Goal: Information Seeking & Learning: Learn about a topic

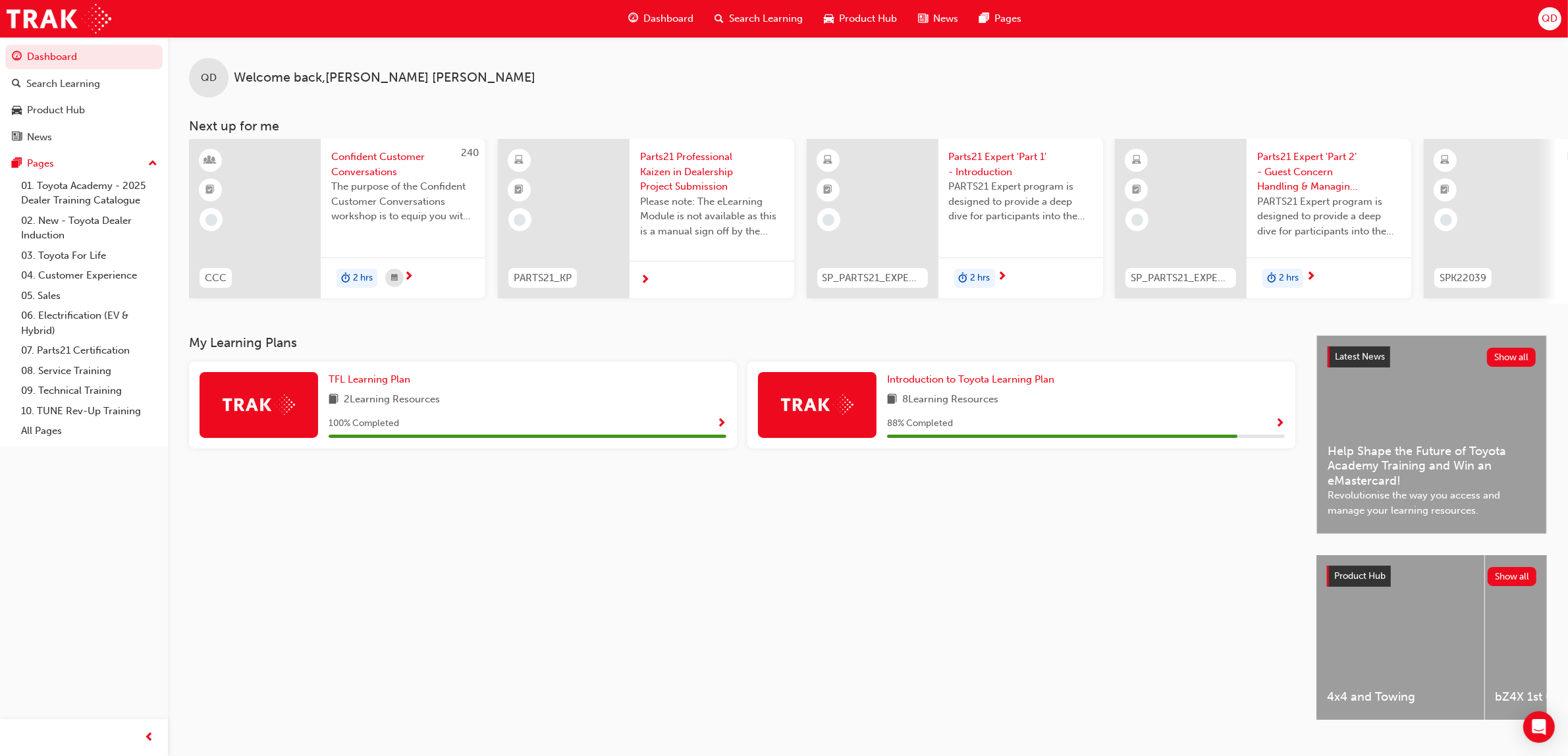
click at [781, 12] on span "Search Learning" at bounding box center [765, 19] width 74 height 16
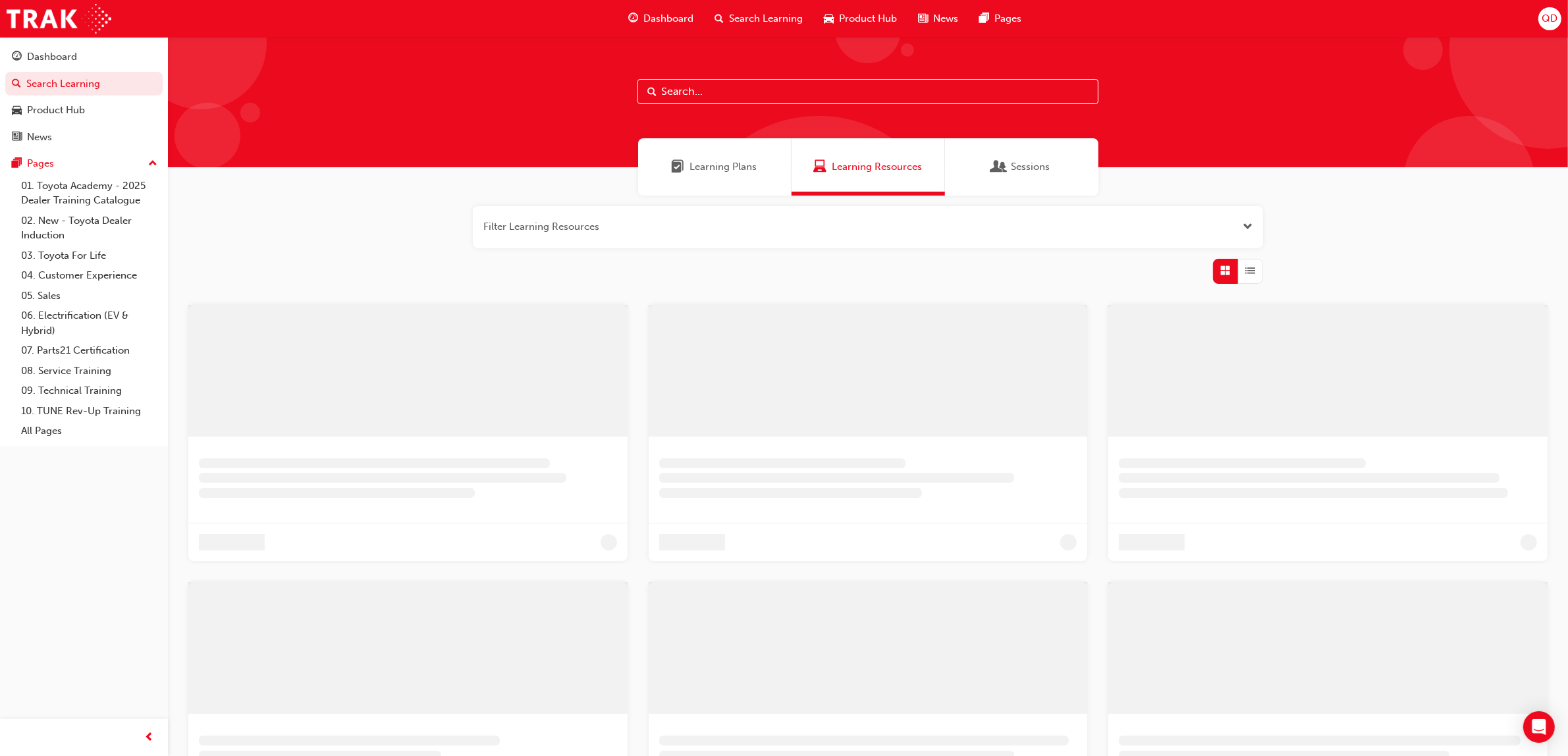
click at [716, 173] on span "Learning Plans" at bounding box center [723, 167] width 67 height 16
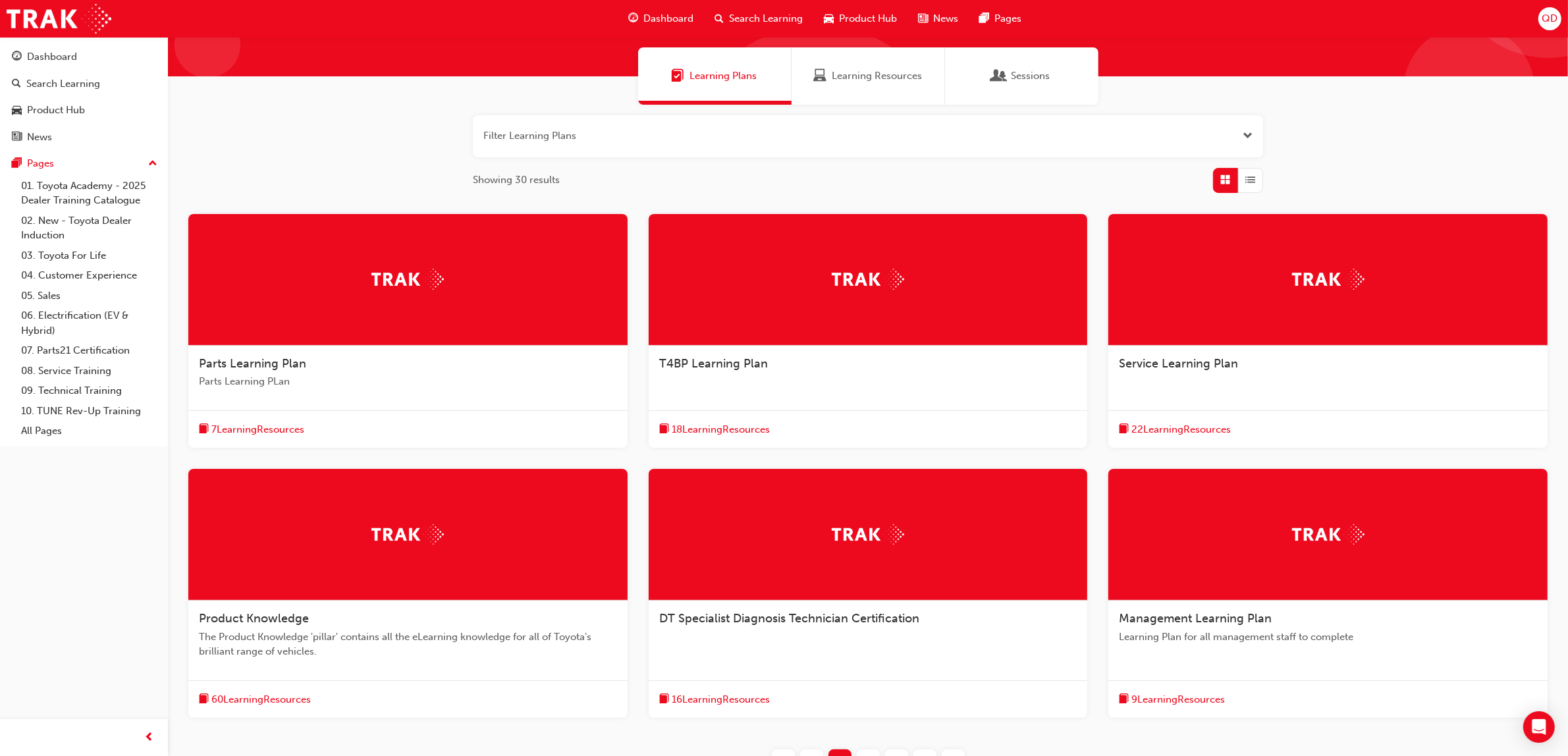
scroll to position [215, 0]
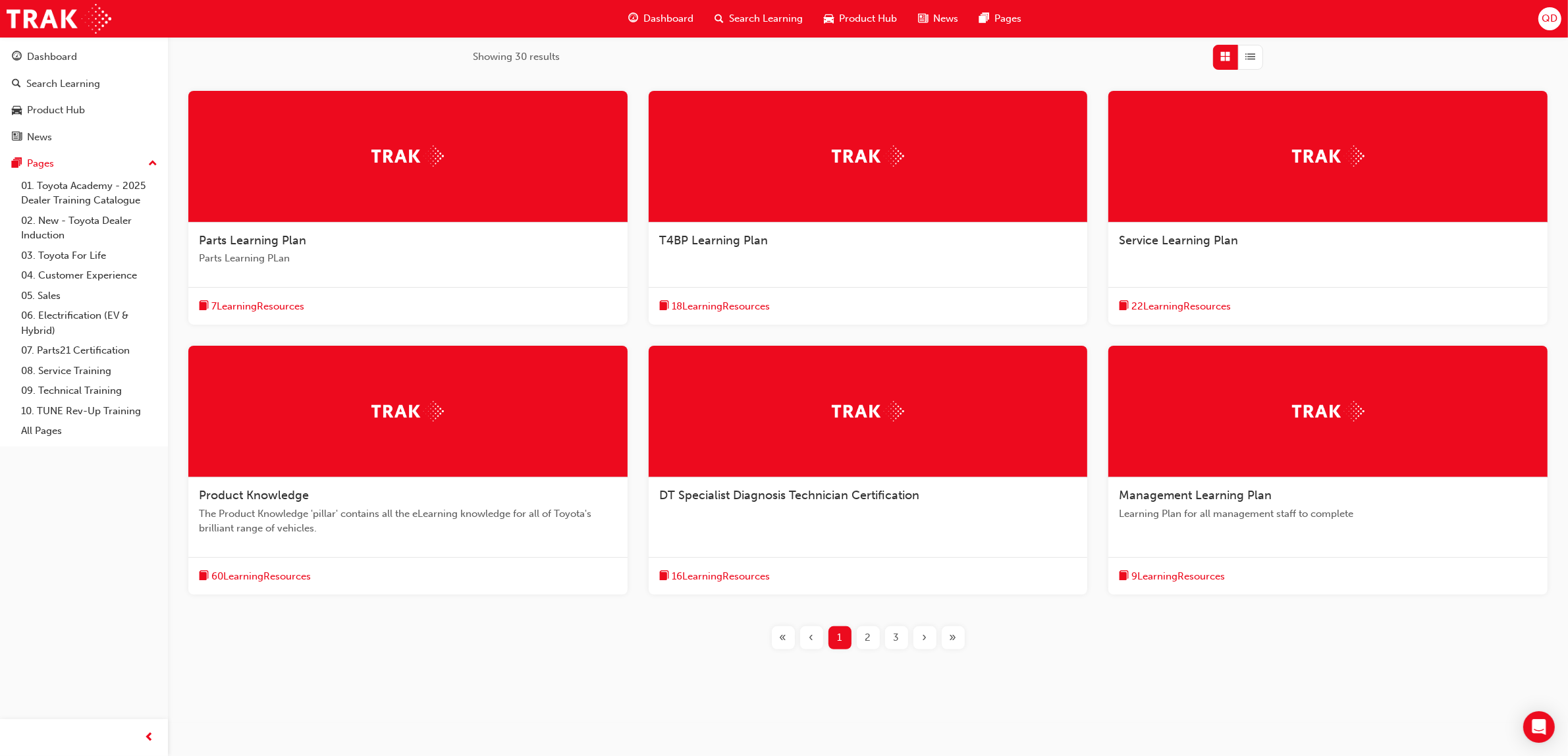
click at [963, 642] on div "»" at bounding box center [953, 638] width 23 height 23
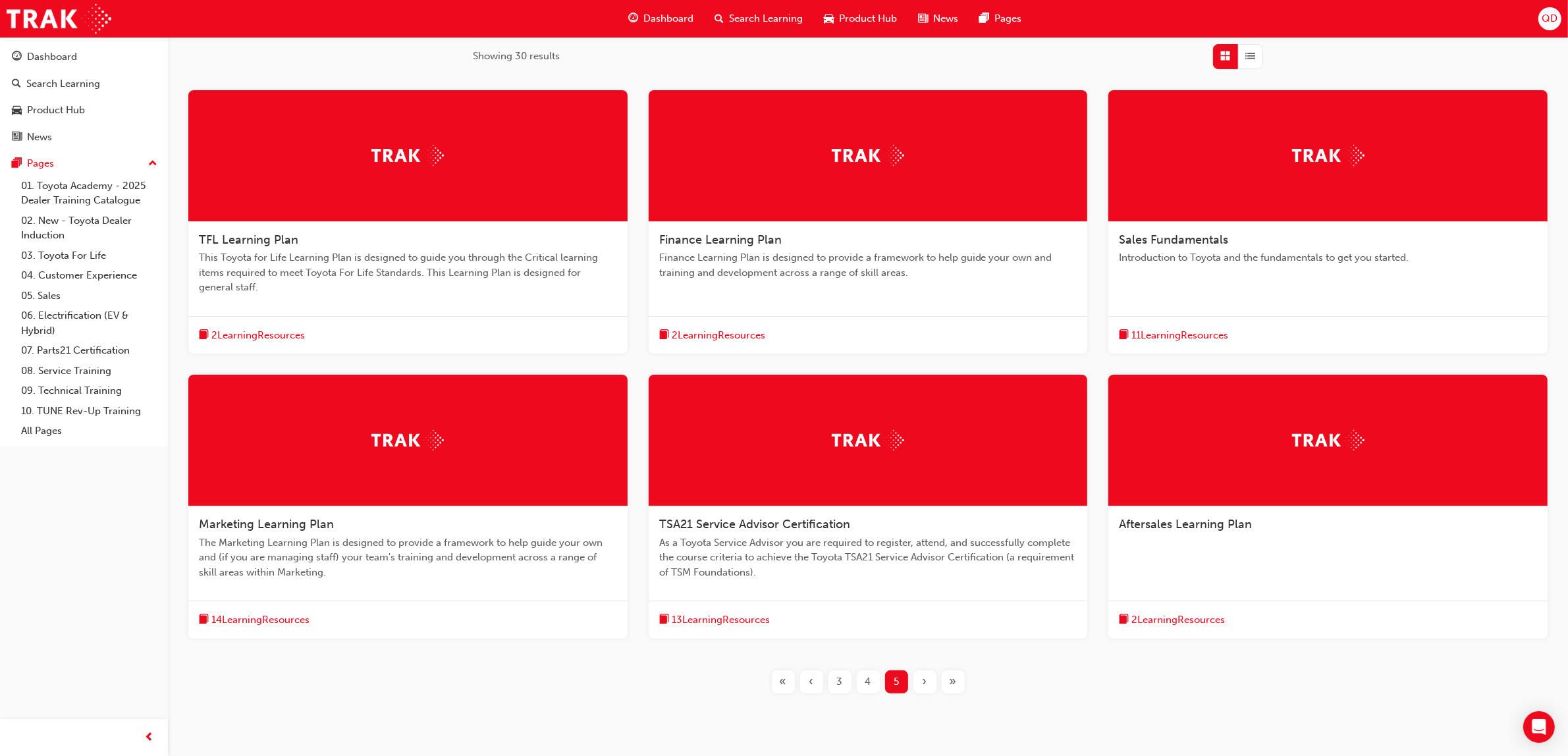
click at [1239, 292] on div "Sales Fundamentals Introduction to Toyota and the fundamentals to get you start…" at bounding box center [1328, 222] width 439 height 264
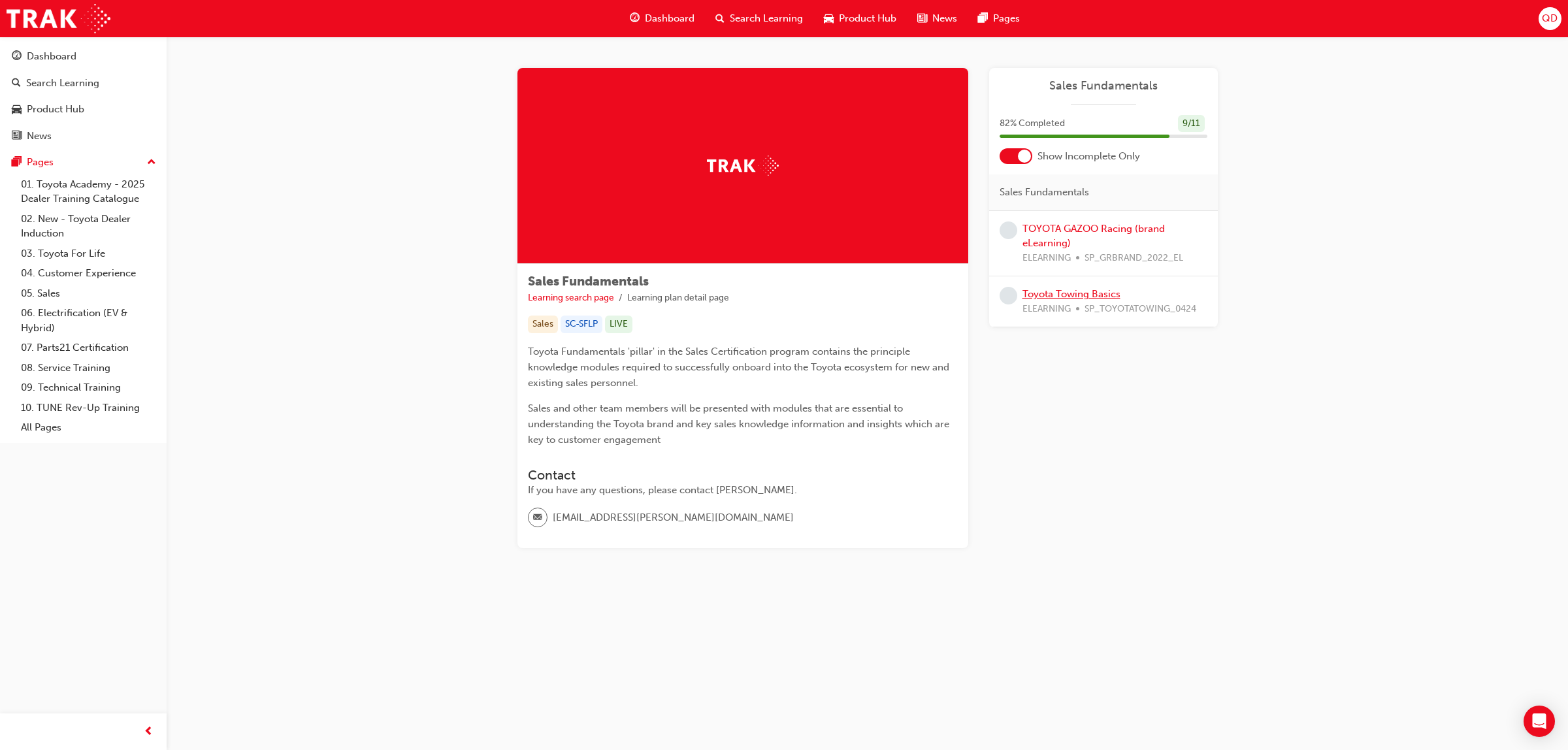
click at [1084, 294] on link "Toyota Towing Basics" at bounding box center [1071, 294] width 98 height 12
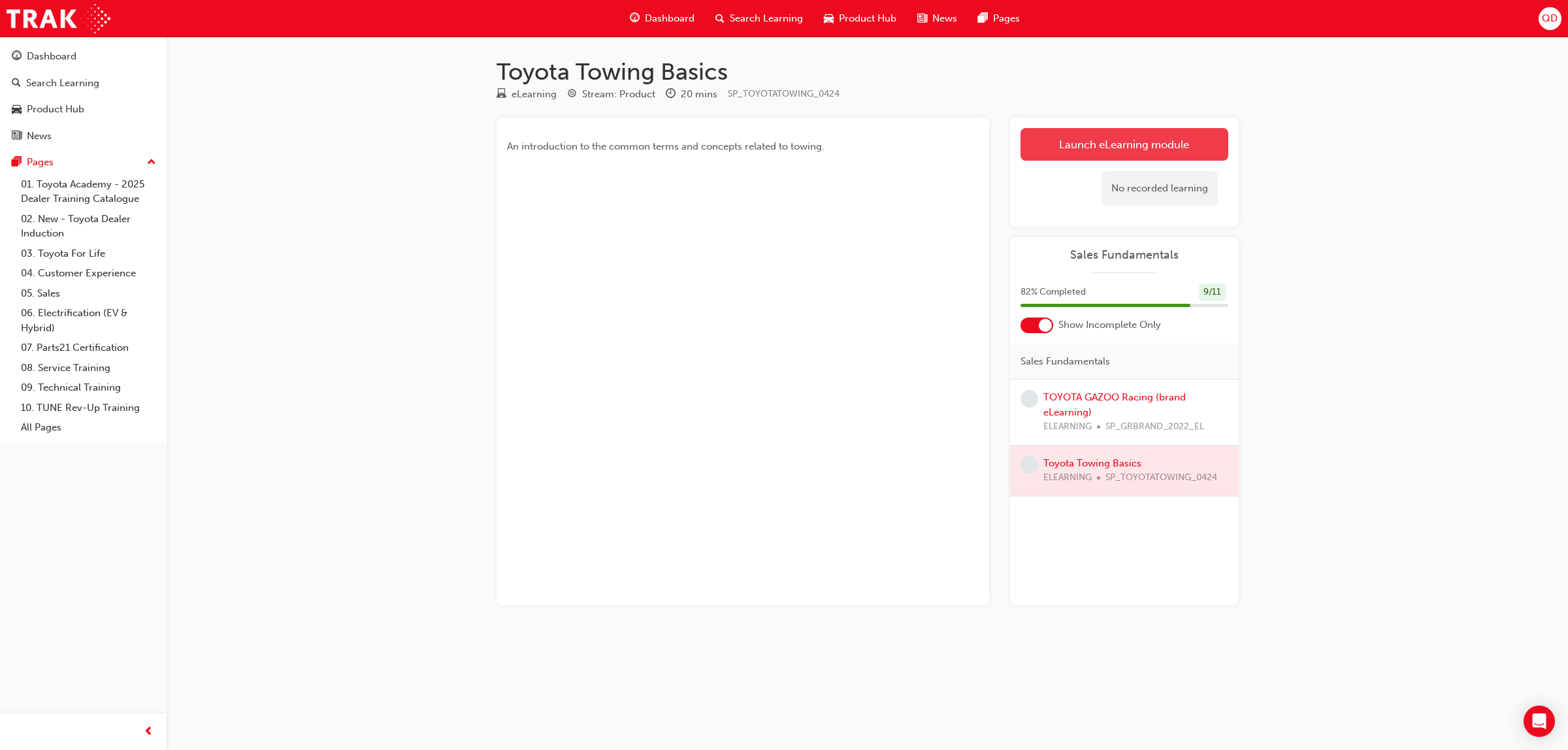
click at [1092, 145] on link "Launch eLearning module" at bounding box center [1124, 145] width 208 height 32
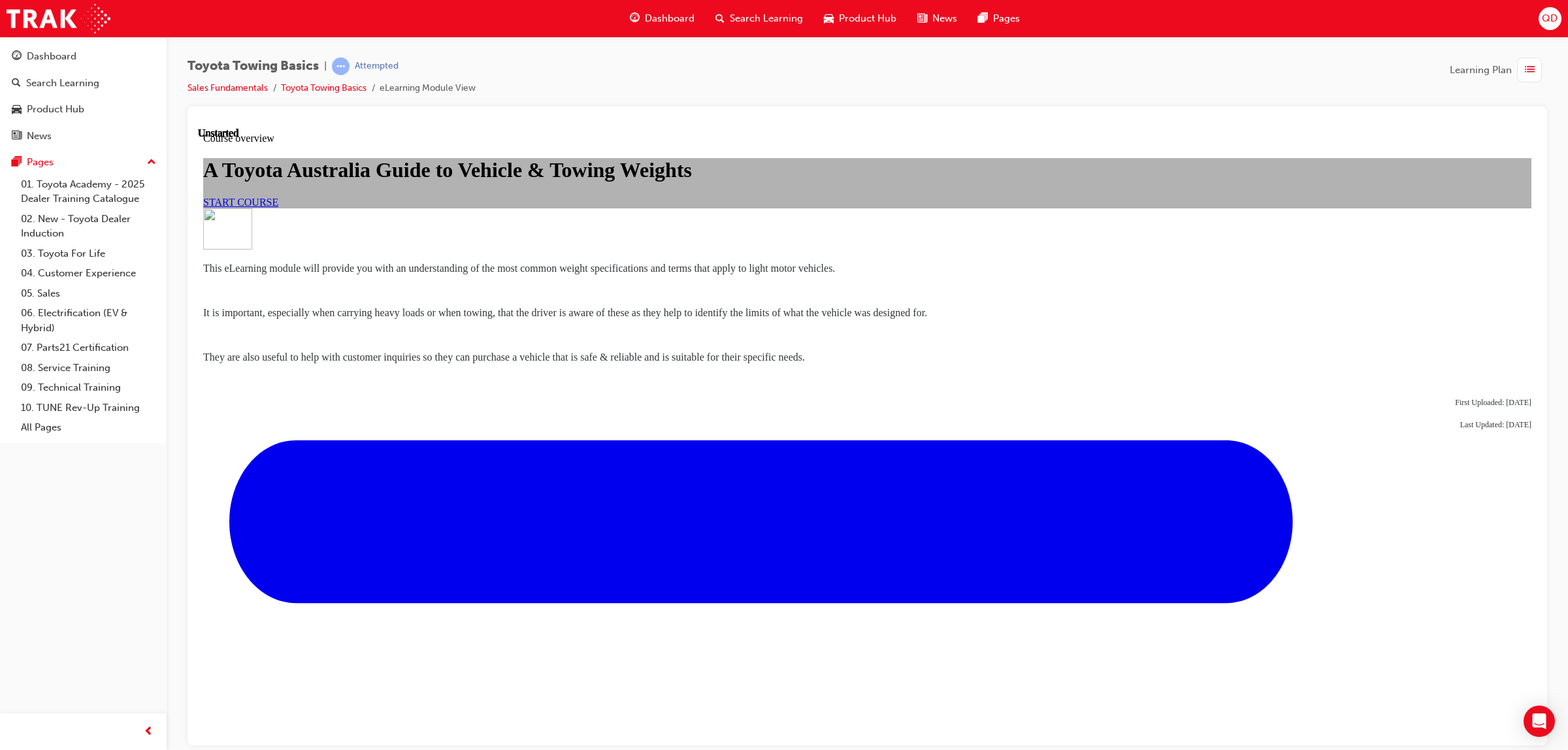
scroll to position [602, 0]
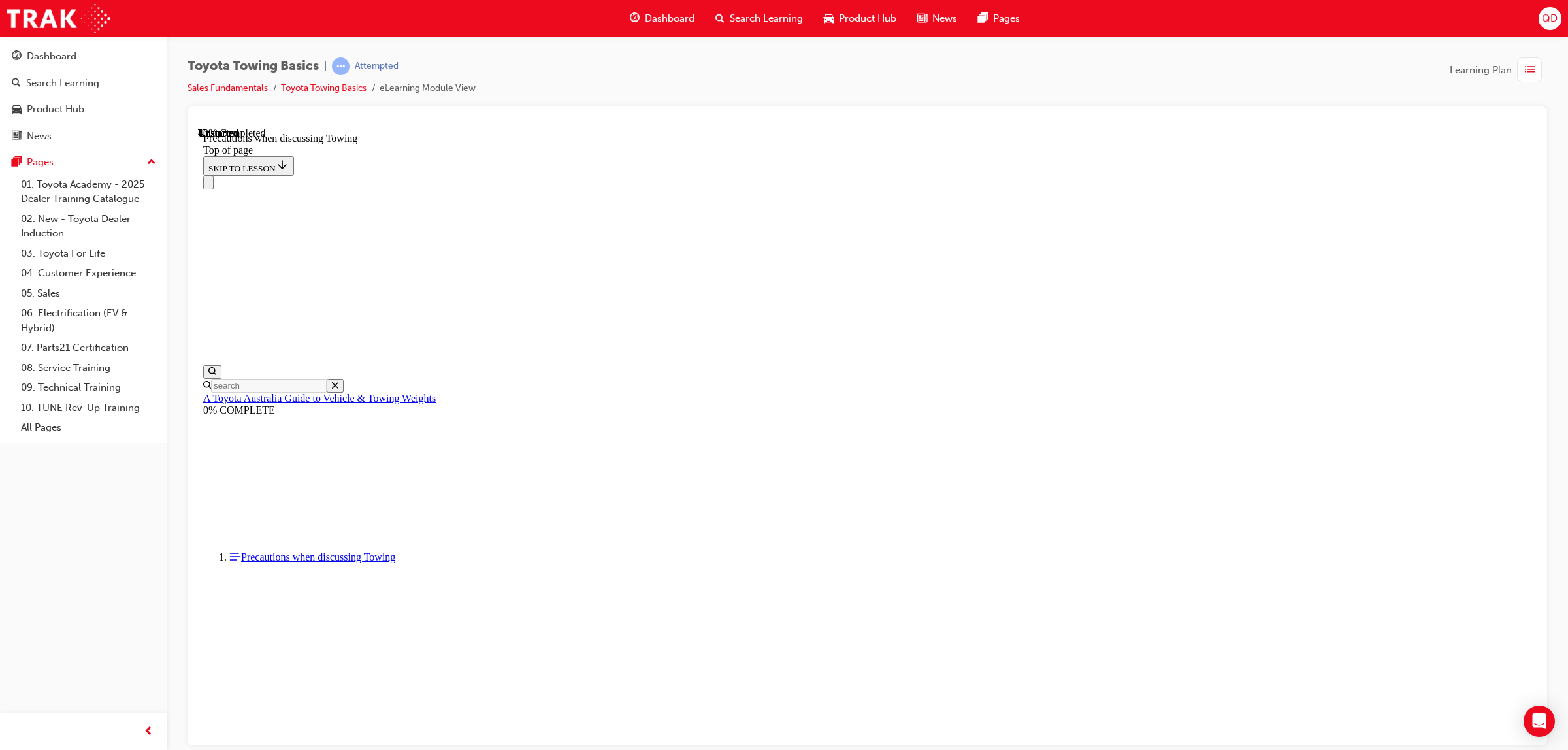
scroll to position [531, 0]
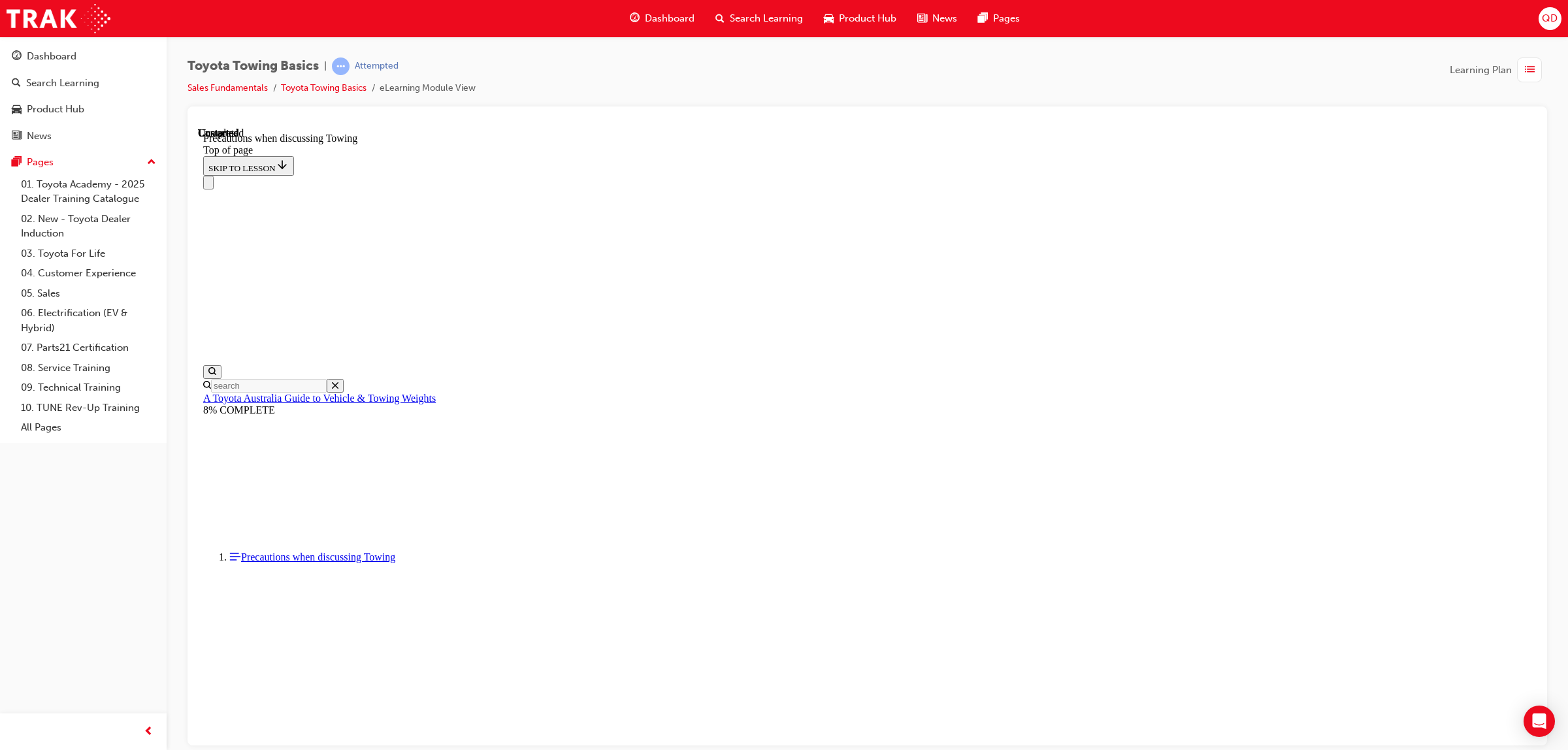
scroll to position [1258, 0]
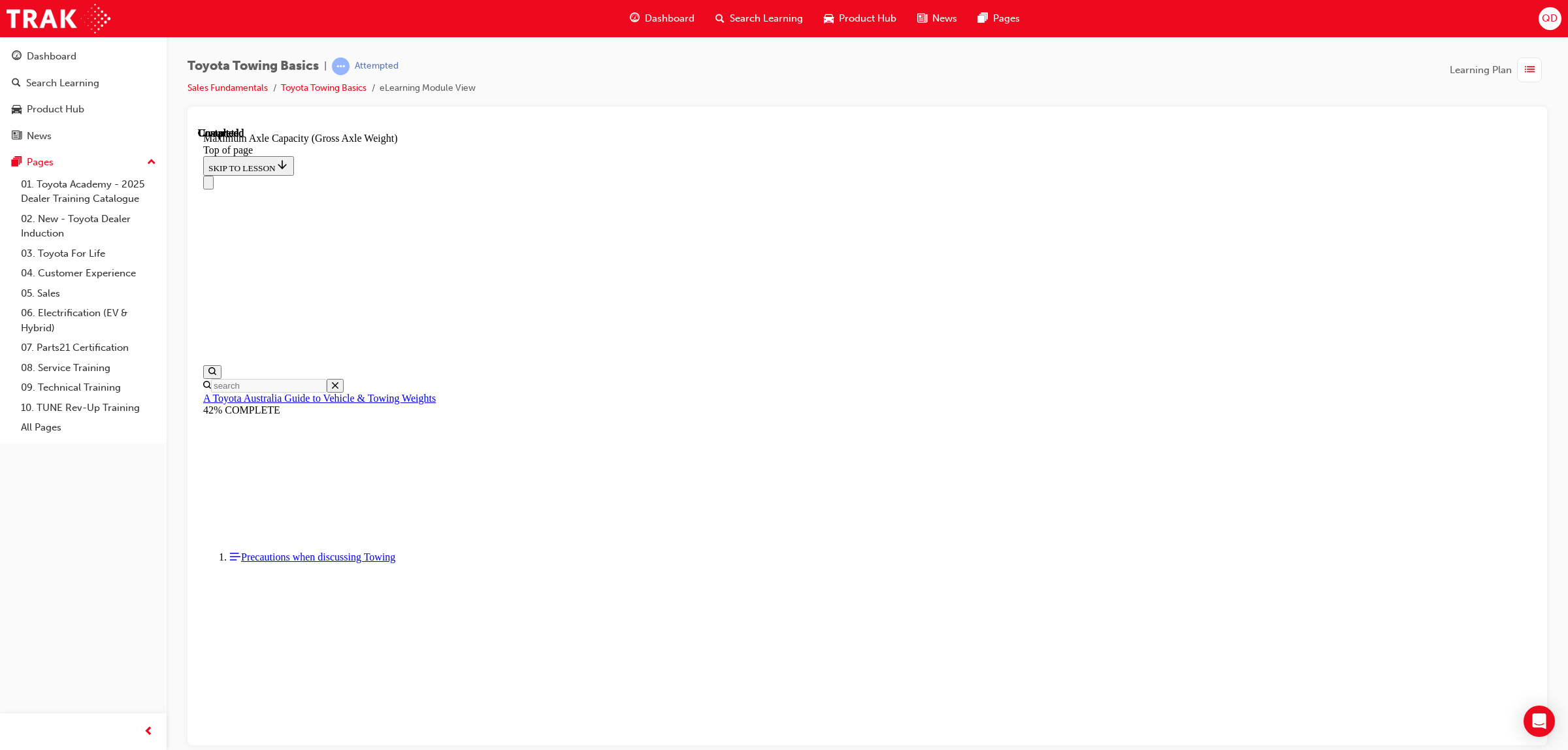
scroll to position [985, 0]
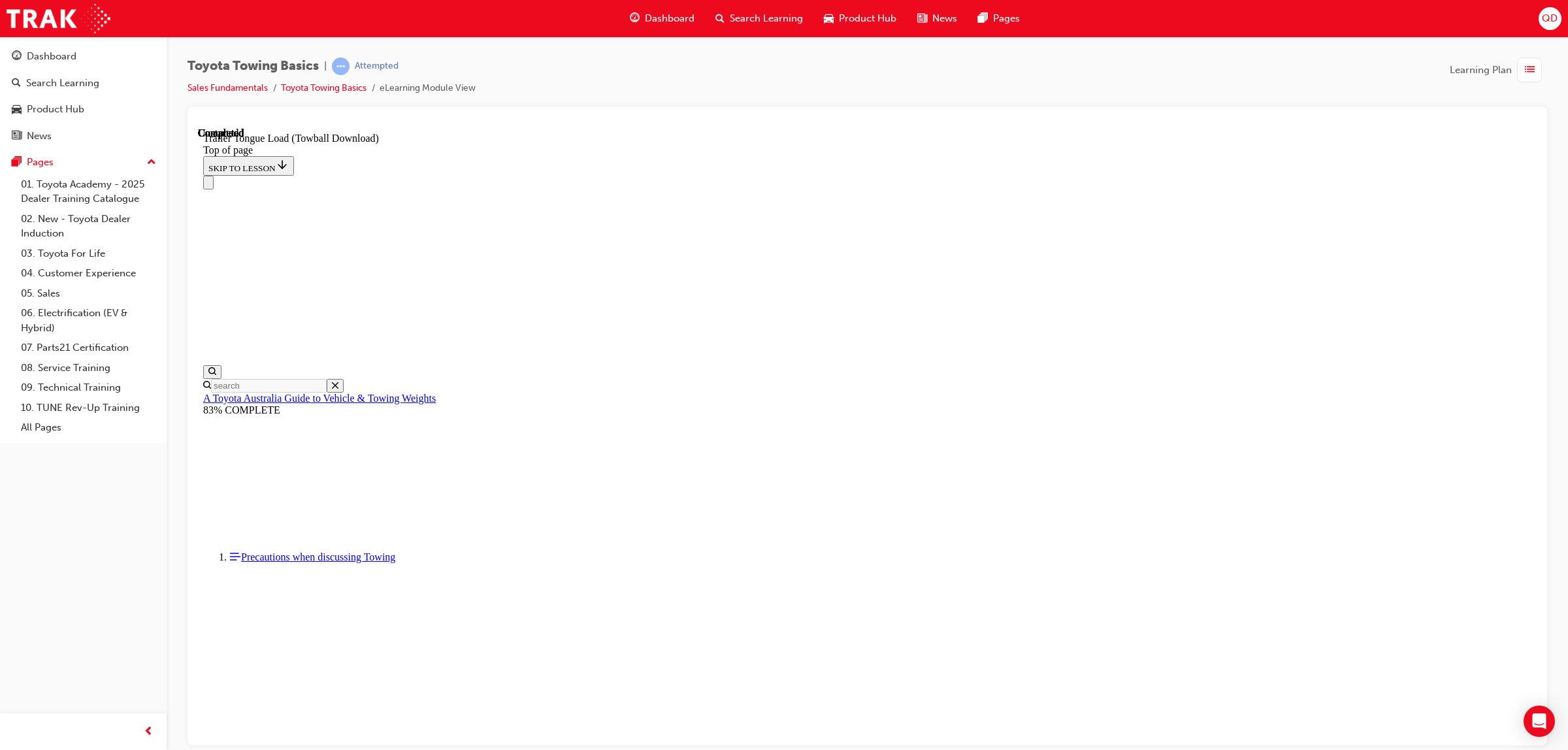
scroll to position [1935, 0]
drag, startPoint x: 389, startPoint y: 18286, endPoint x: 363, endPoint y: 18284, distance: 26.1
drag, startPoint x: 381, startPoint y: 18287, endPoint x: 649, endPoint y: 17965, distance: 418.9
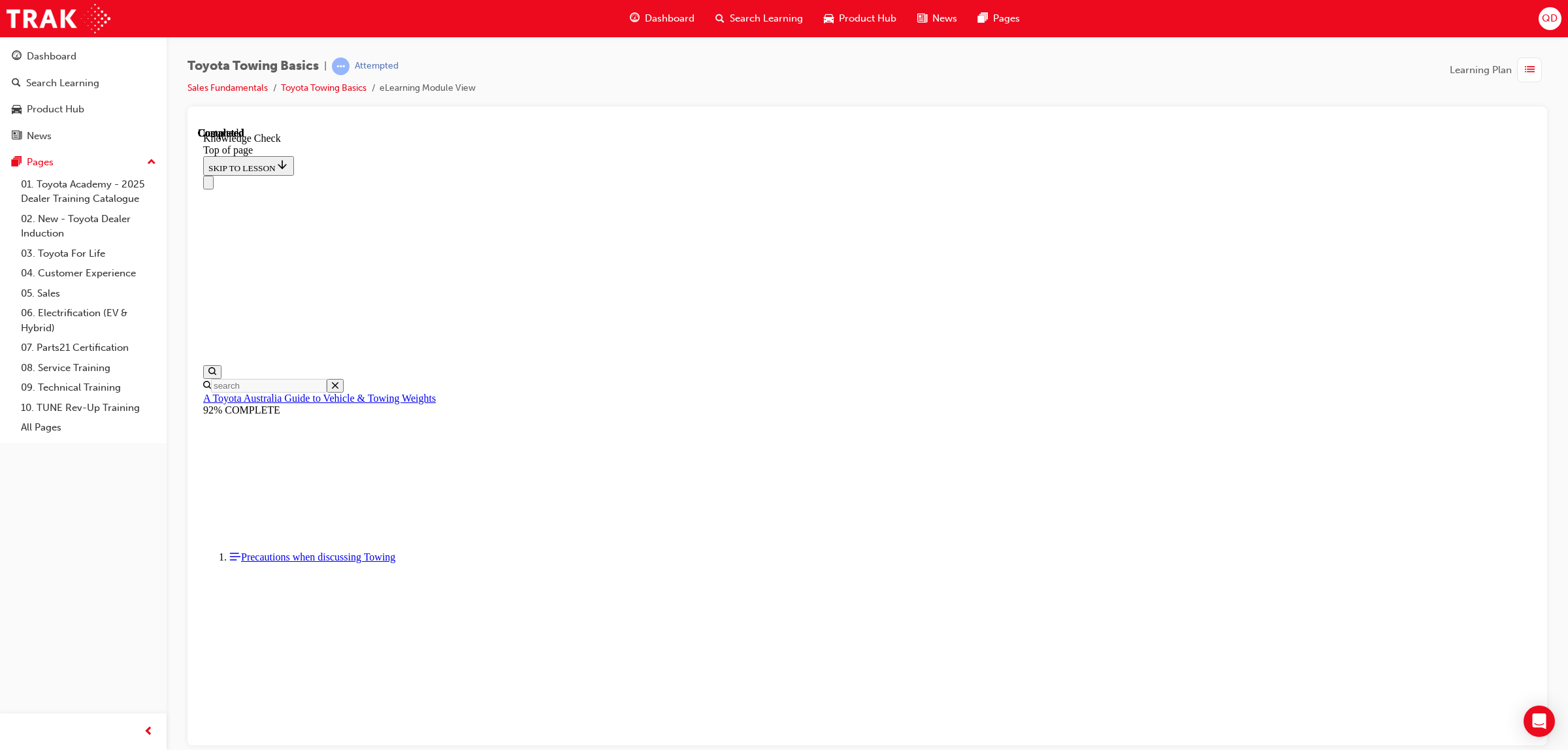
drag, startPoint x: 401, startPoint y: 18286, endPoint x: 494, endPoint y: 18064, distance: 240.7
drag, startPoint x: 385, startPoint y: 18286, endPoint x: 827, endPoint y: 18192, distance: 451.9
drag, startPoint x: 375, startPoint y: 18288, endPoint x: 691, endPoint y: 18215, distance: 324.3
drag, startPoint x: 378, startPoint y: 18280, endPoint x: 548, endPoint y: 18137, distance: 222.1
drag, startPoint x: 385, startPoint y: 18283, endPoint x: 355, endPoint y: 18224, distance: 66.2
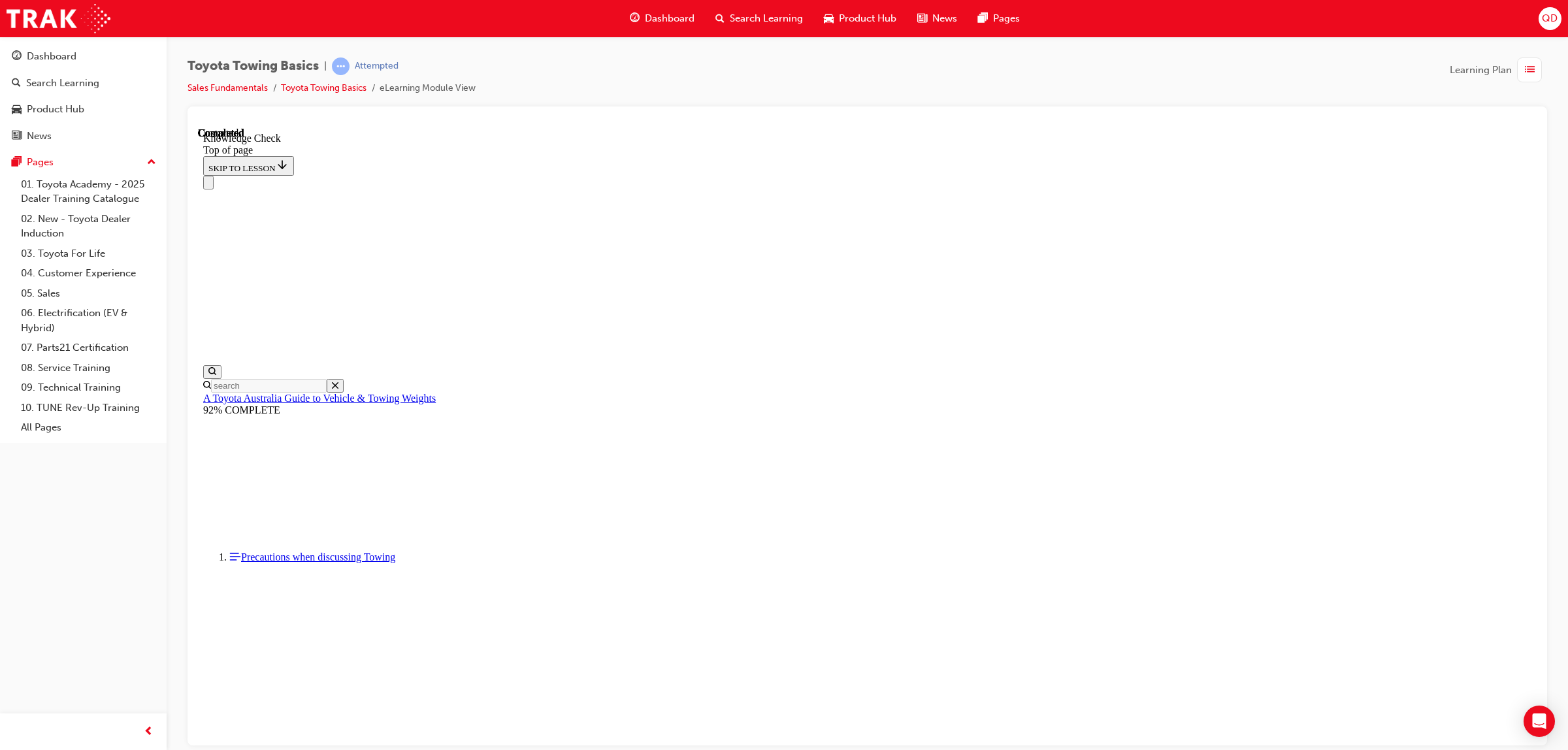
drag, startPoint x: 389, startPoint y: 18293, endPoint x: 474, endPoint y: 17955, distance: 348.5
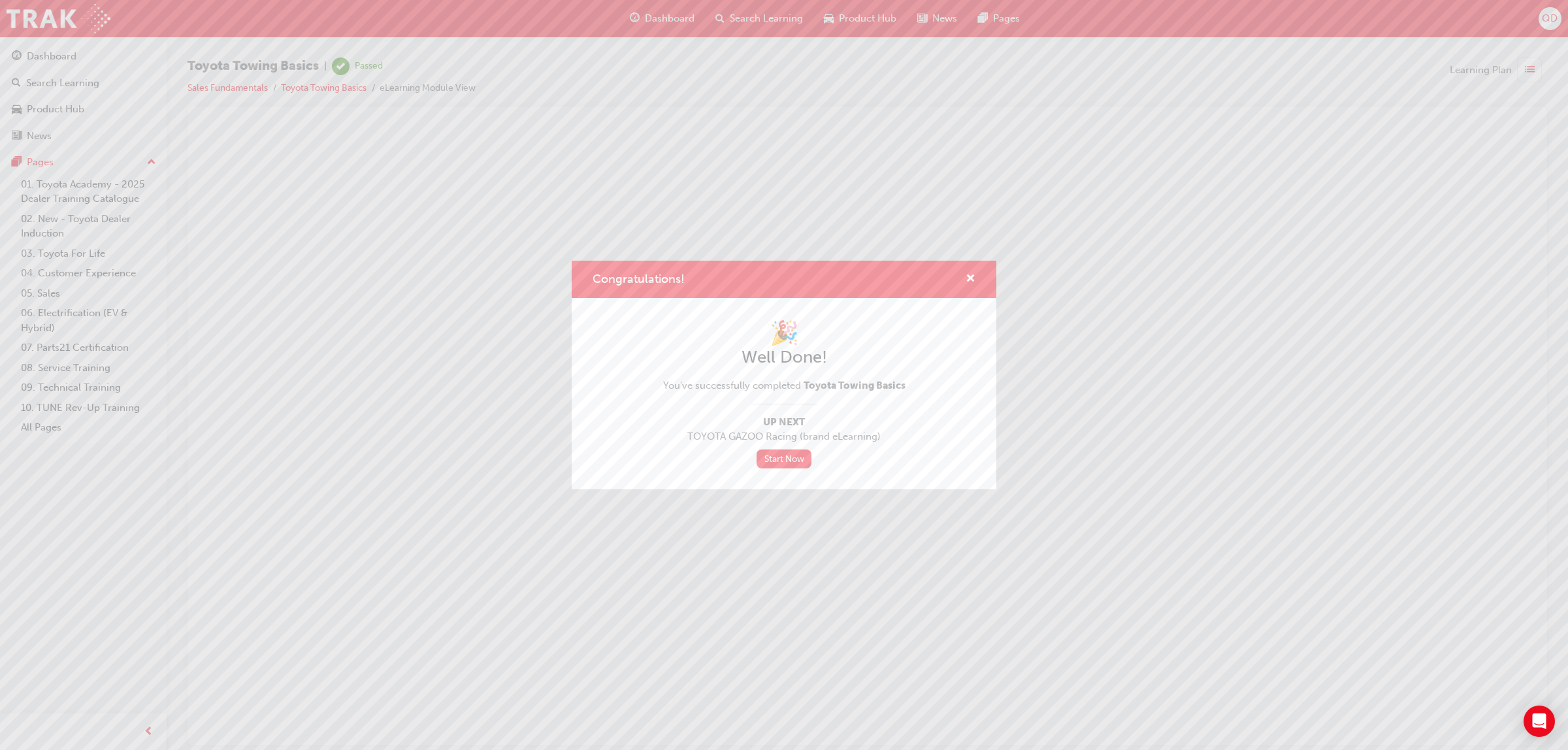
scroll to position [0, 0]
click at [797, 458] on link "Start Now" at bounding box center [784, 458] width 55 height 19
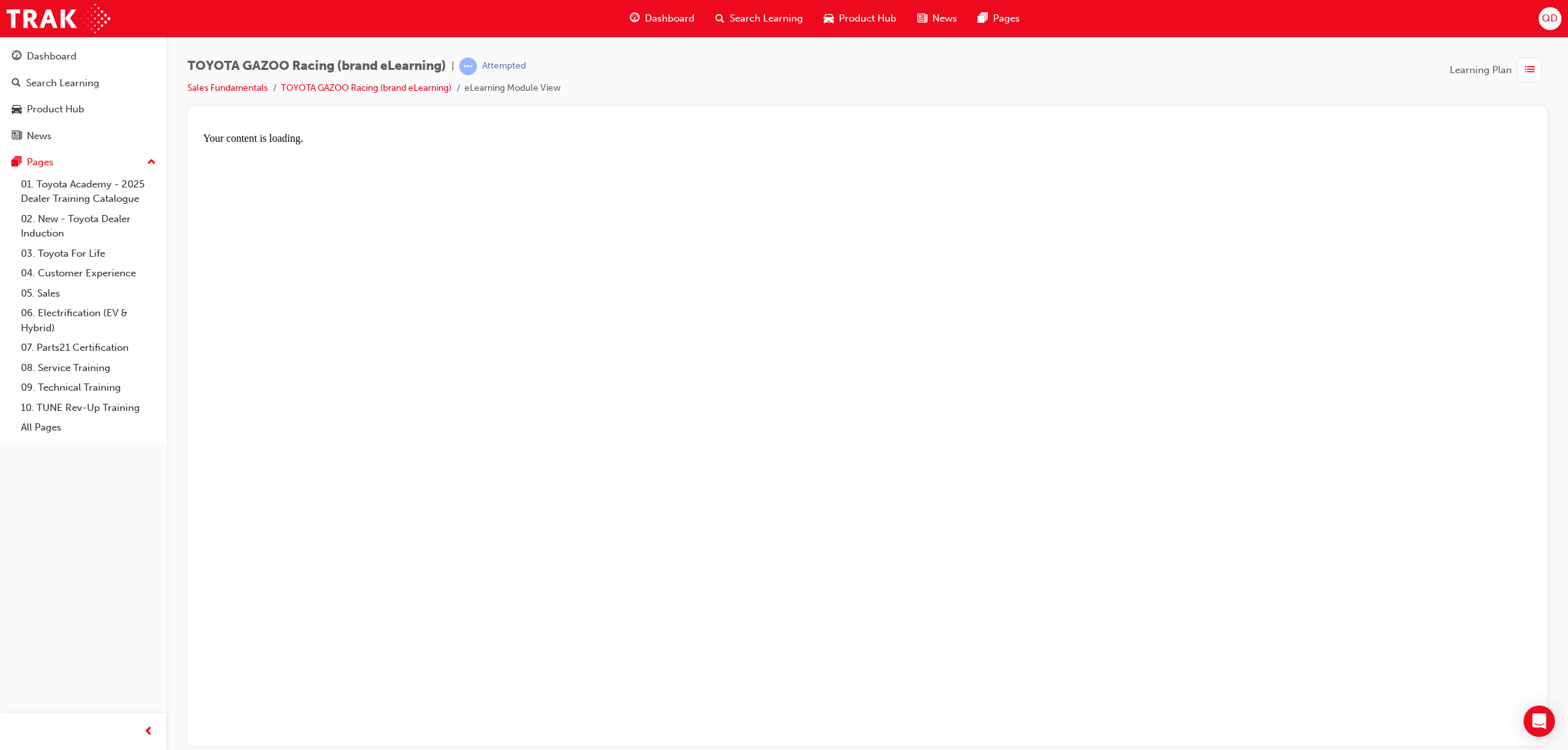
click at [661, 29] on div "Dashboard" at bounding box center [661, 18] width 85 height 27
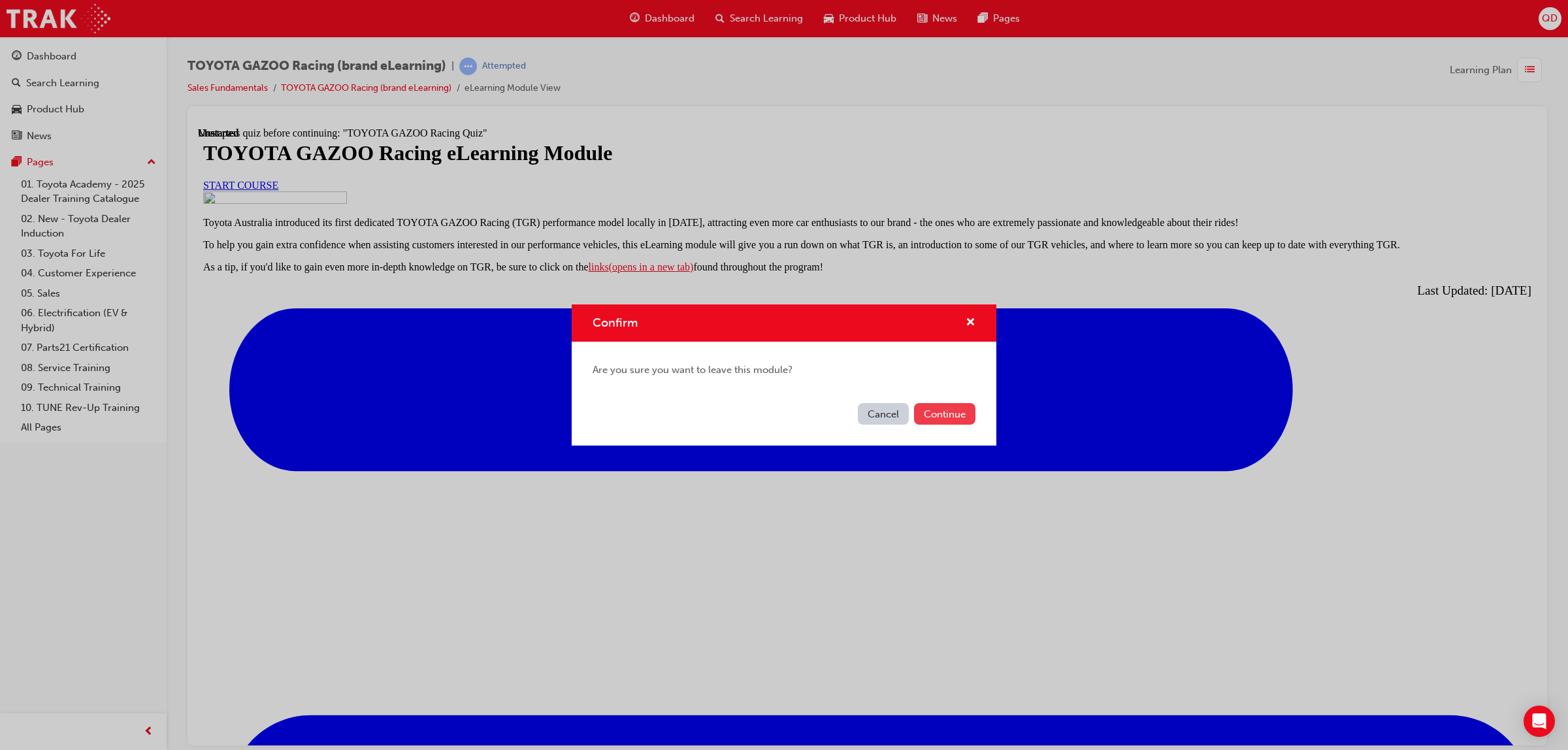
click at [949, 417] on button "Continue" at bounding box center [945, 414] width 62 height 22
